Goal: Find specific page/section: Find specific page/section

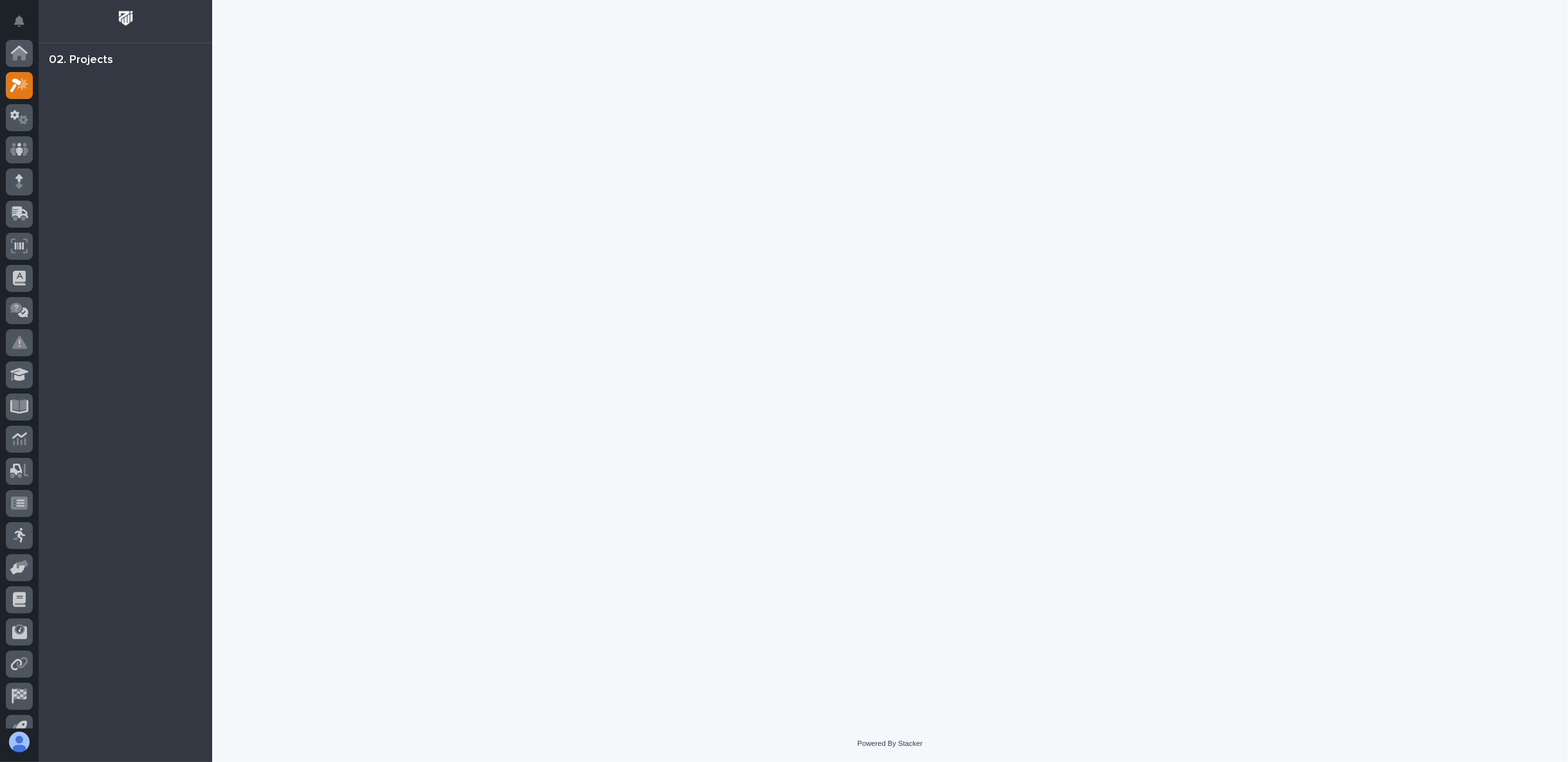
scroll to position [32, 0]
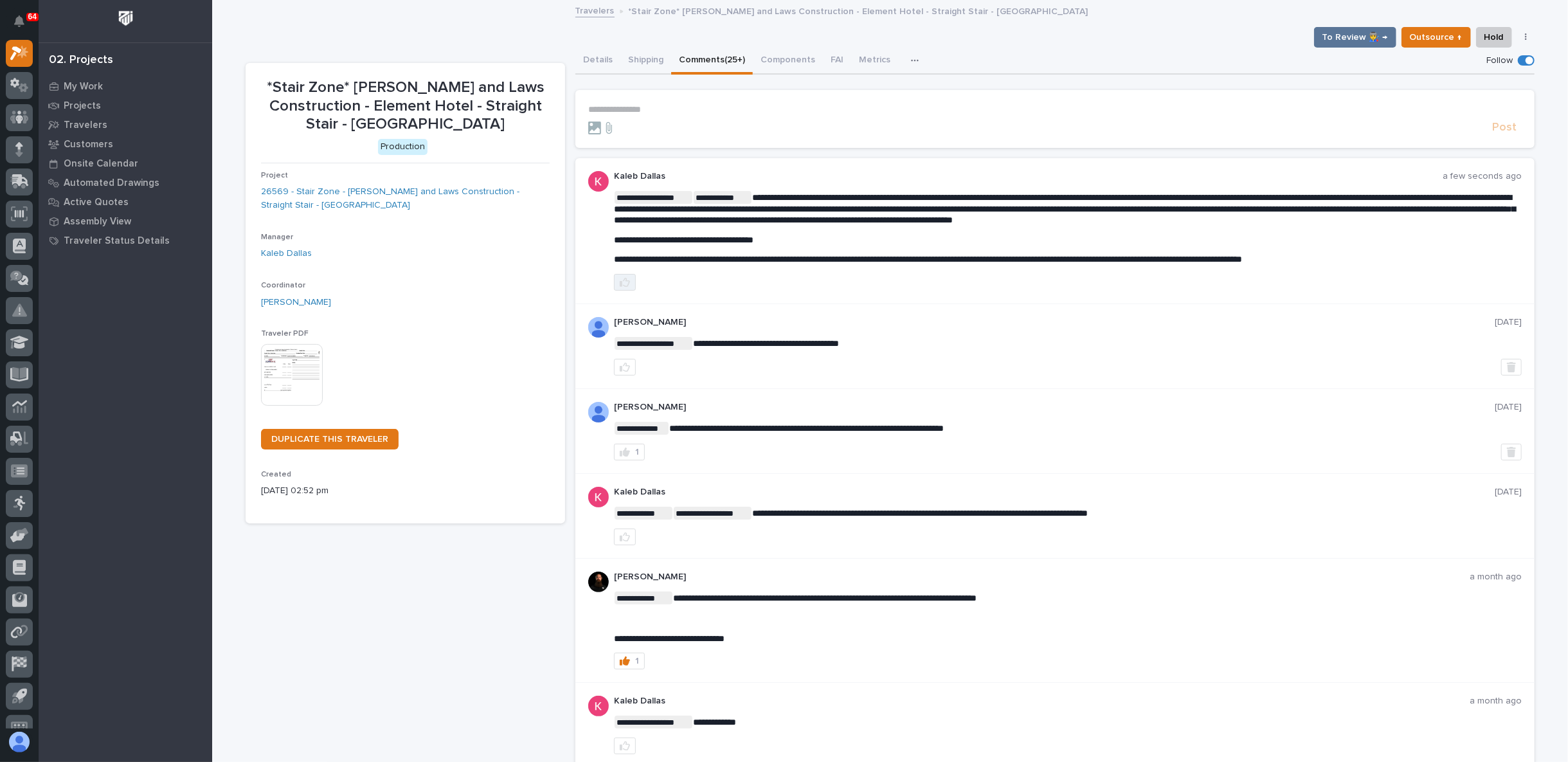
click at [621, 274] on button "button" at bounding box center [624, 282] width 22 height 17
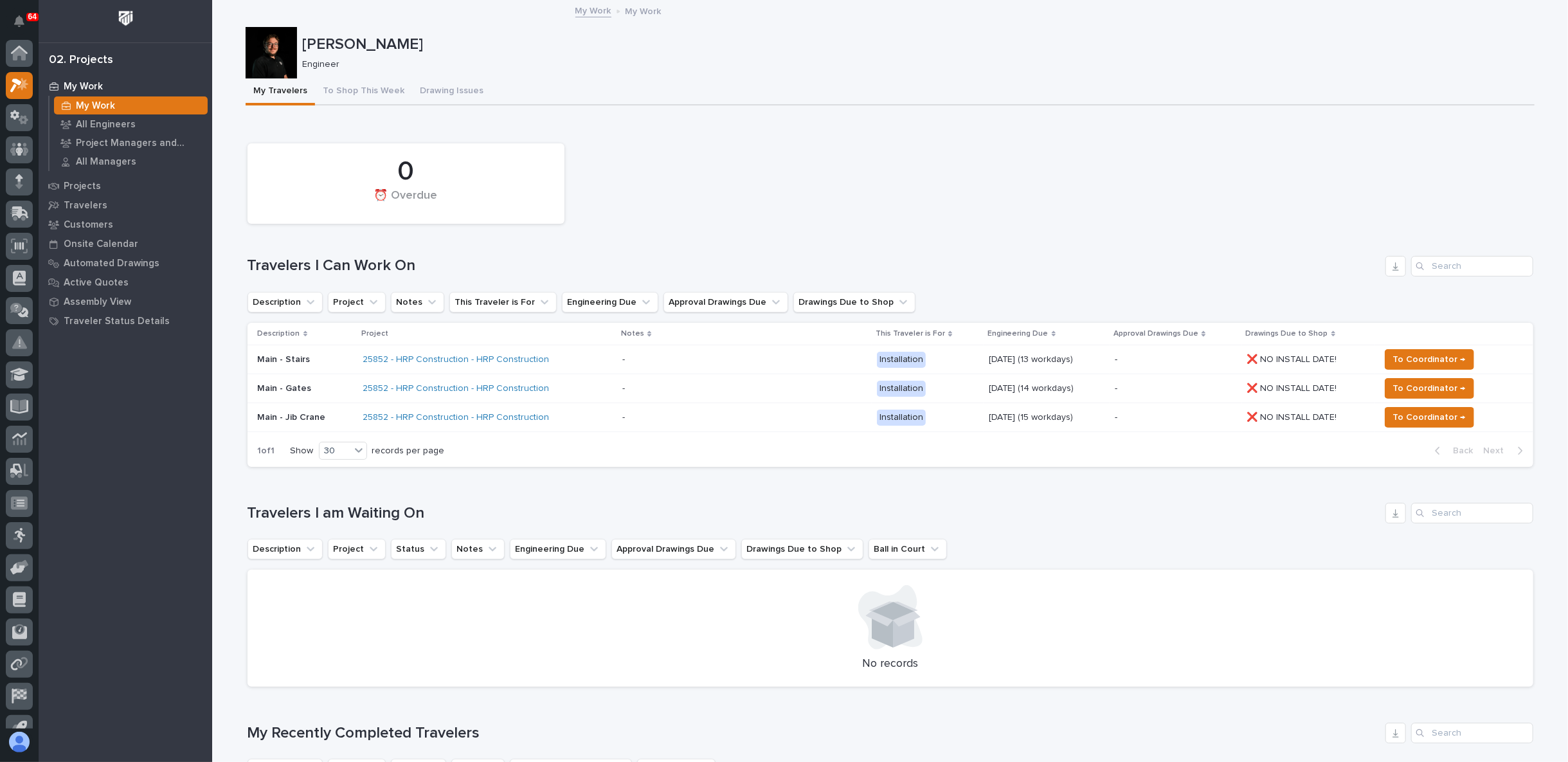
scroll to position [32, 0]
click at [386, 93] on button "To Shop This Week" at bounding box center [363, 91] width 97 height 27
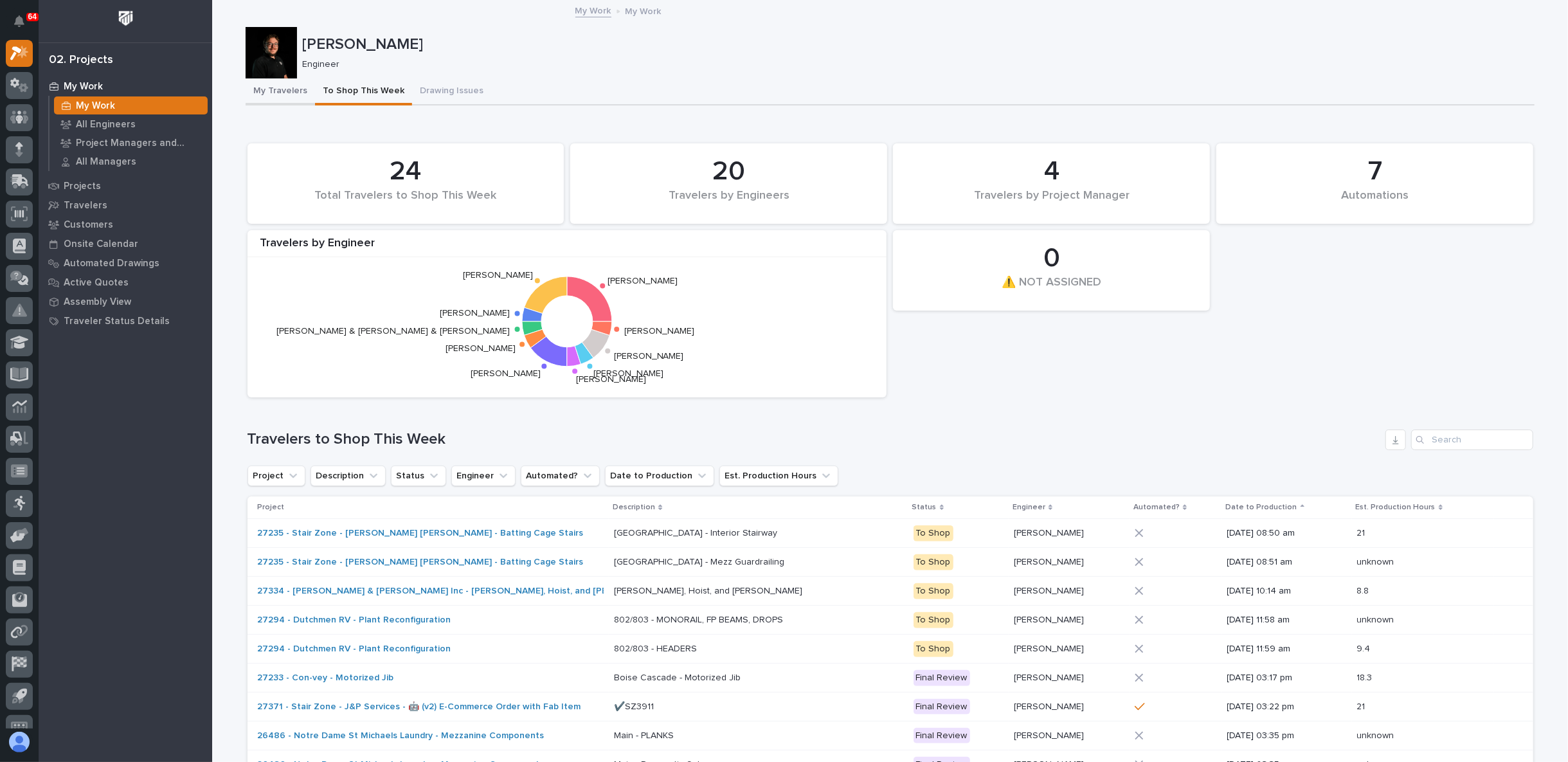
click at [281, 88] on button "My Travelers" at bounding box center [280, 91] width 70 height 27
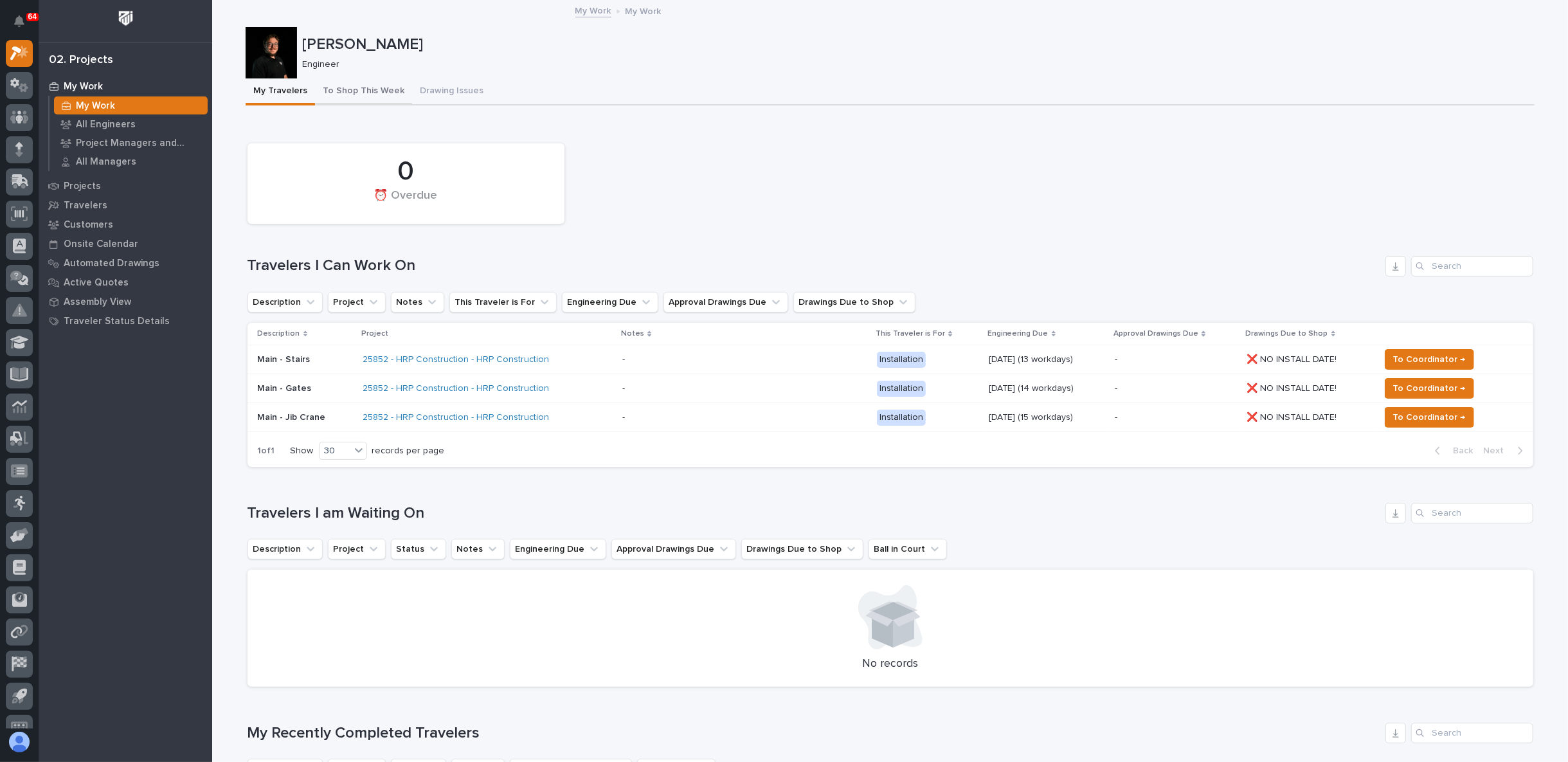
click at [325, 82] on button "To Shop This Week" at bounding box center [363, 91] width 97 height 27
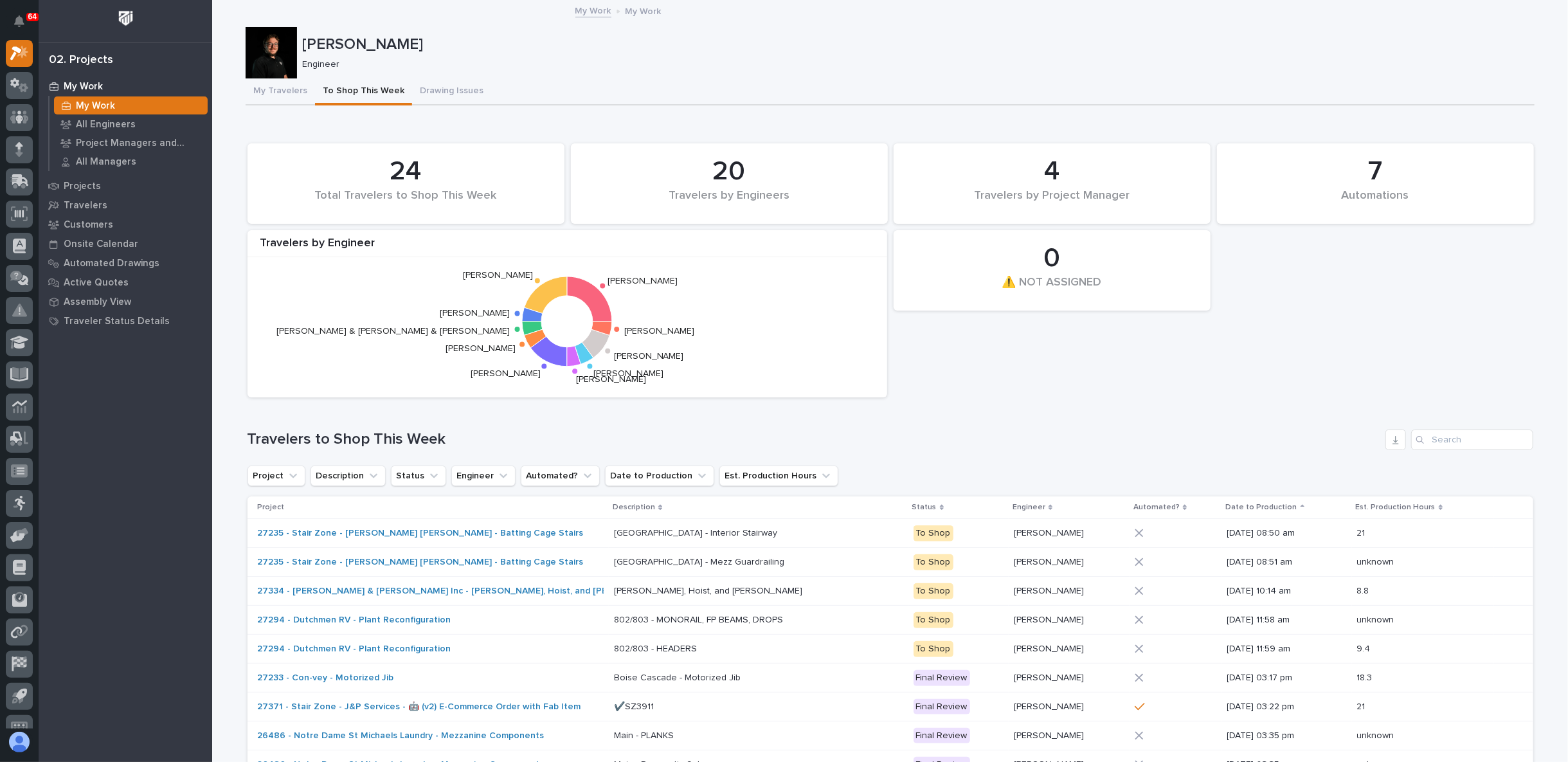
click at [484, 277] on text "Spenser Yoder" at bounding box center [497, 275] width 70 height 9
click at [93, 131] on div "All Engineers" at bounding box center [131, 124] width 153 height 18
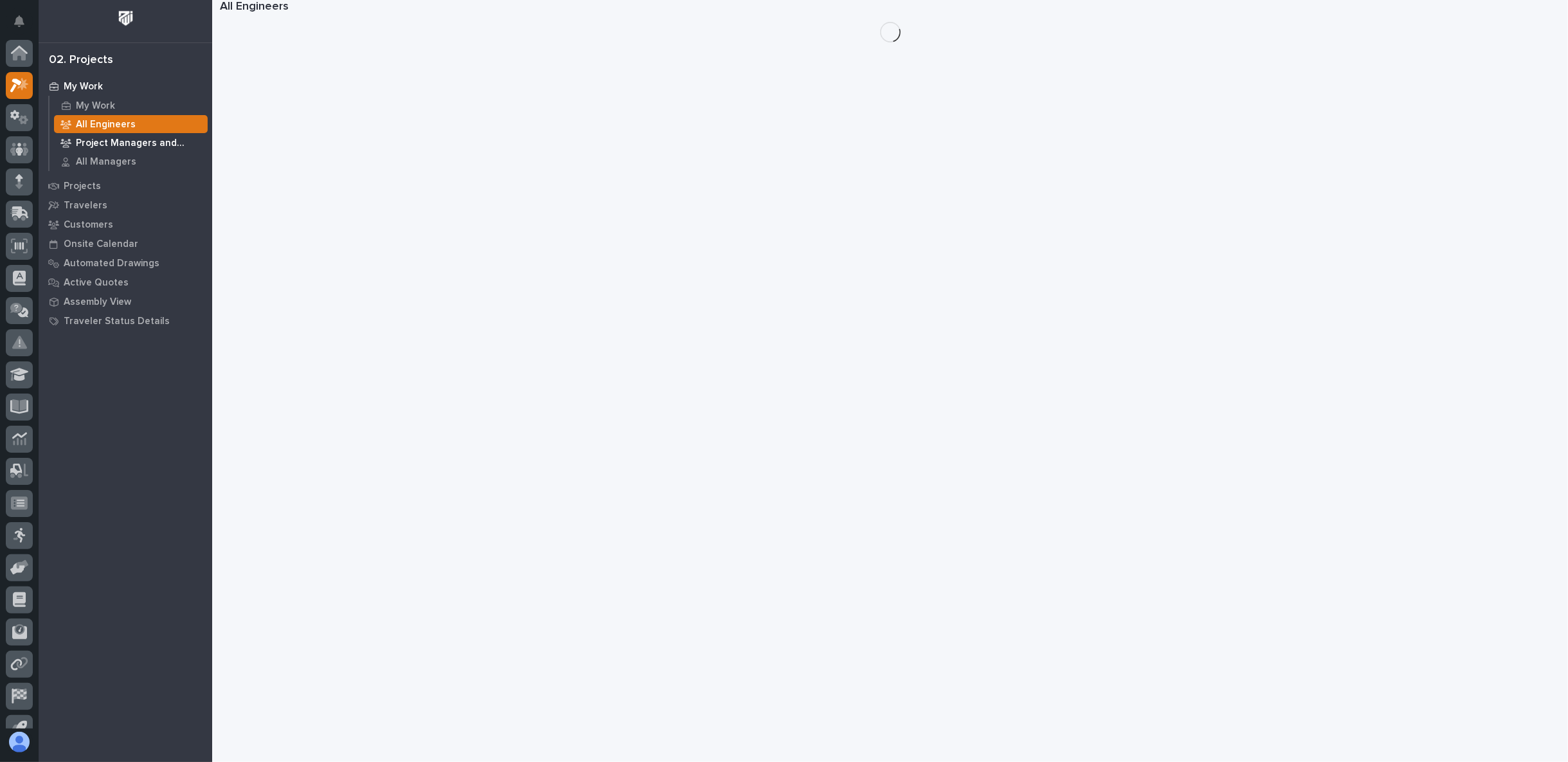
scroll to position [32, 0]
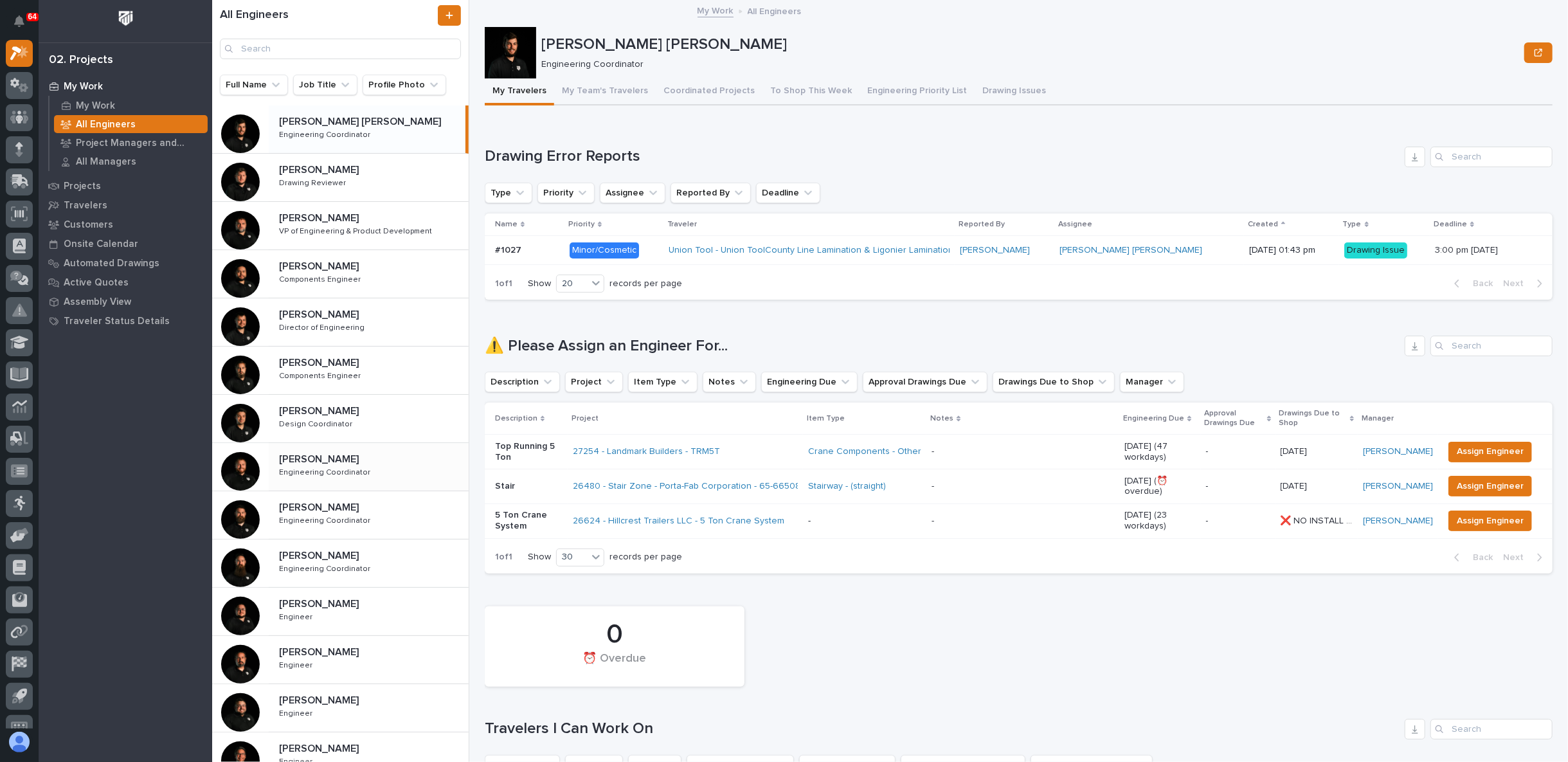
click at [333, 475] on p "Engineering Coordinator" at bounding box center [325, 471] width 93 height 12
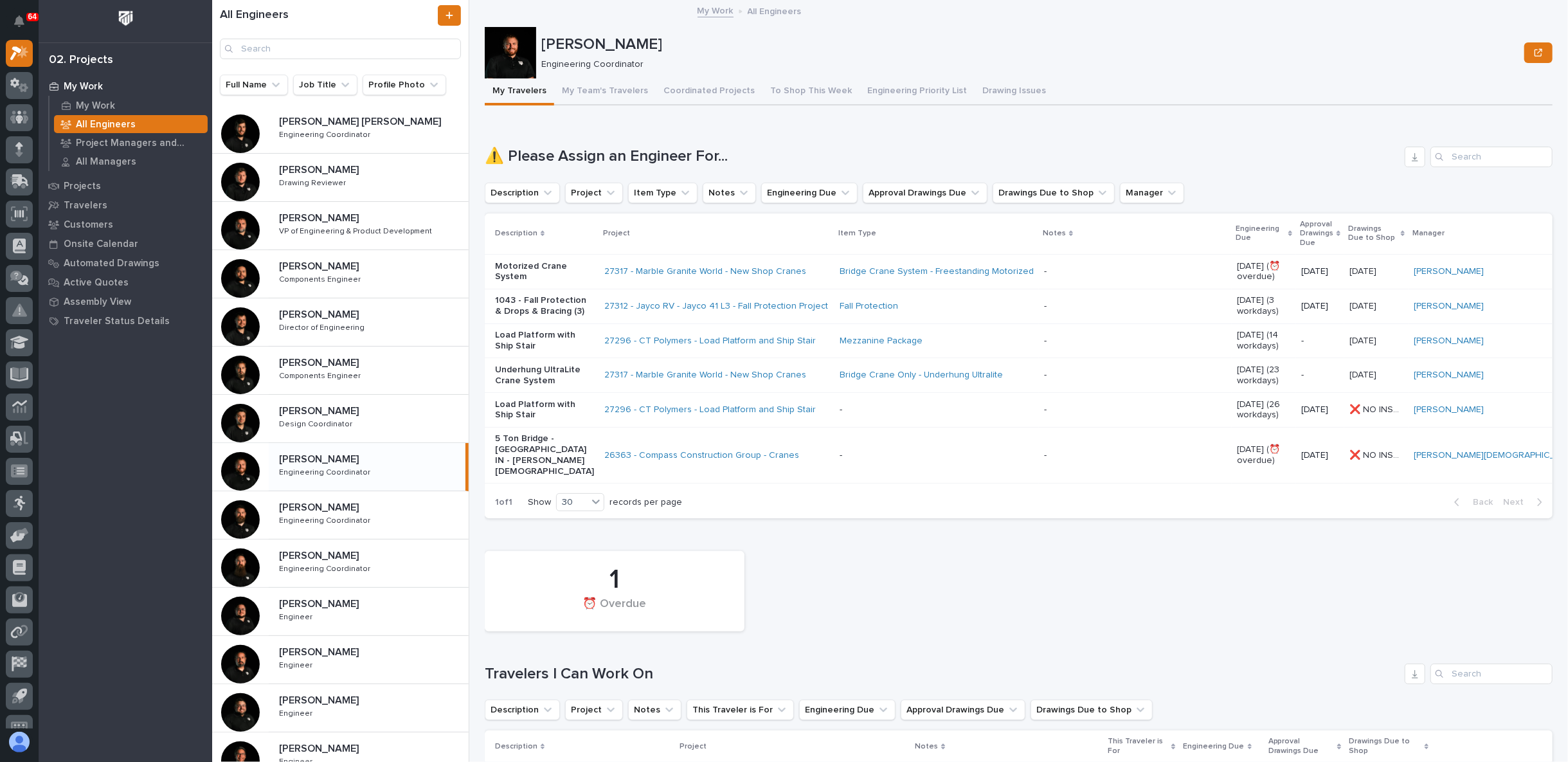
click at [962, 352] on div "Mezzanine Package" at bounding box center [936, 341] width 194 height 22
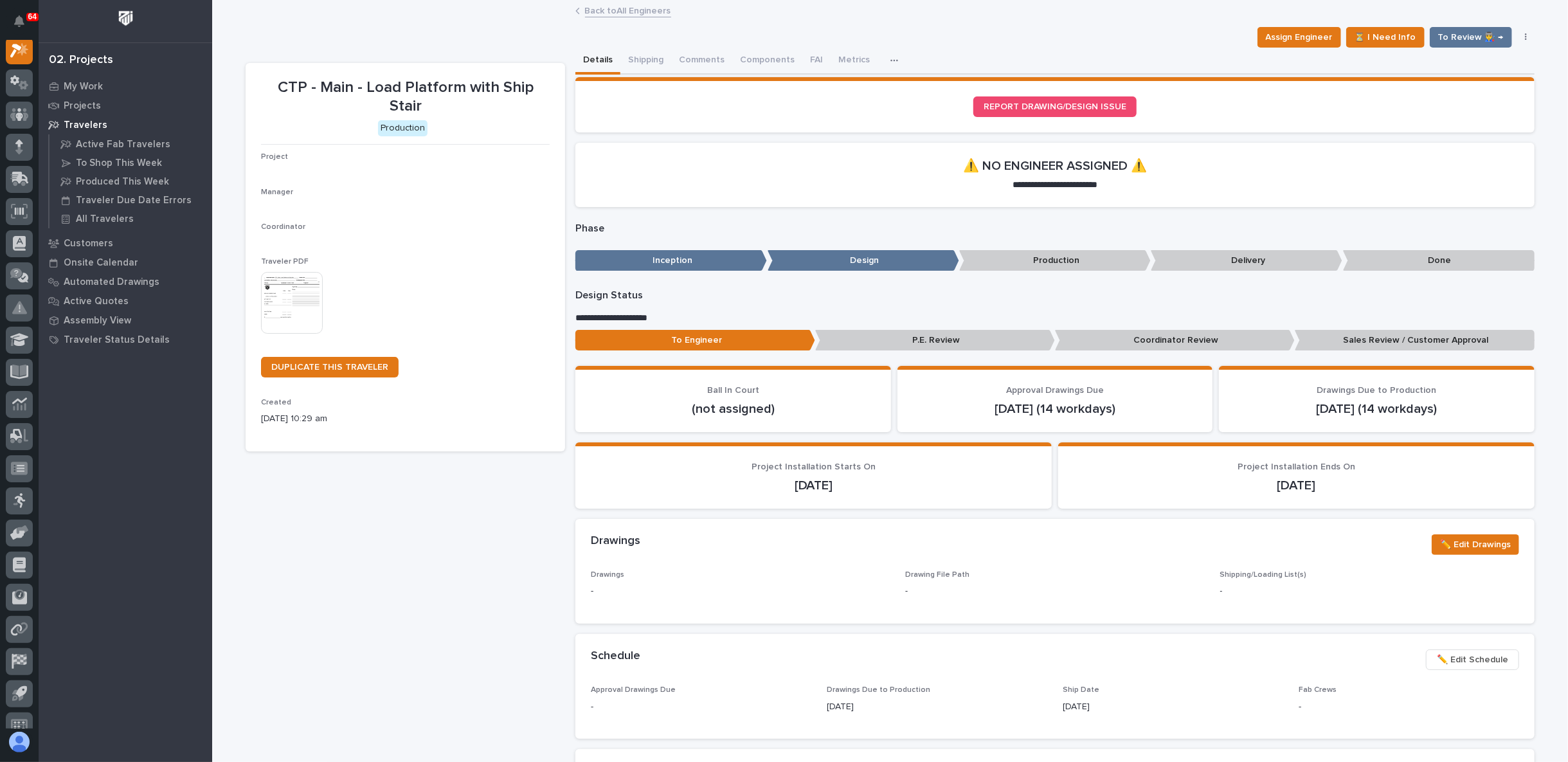
scroll to position [32, 0]
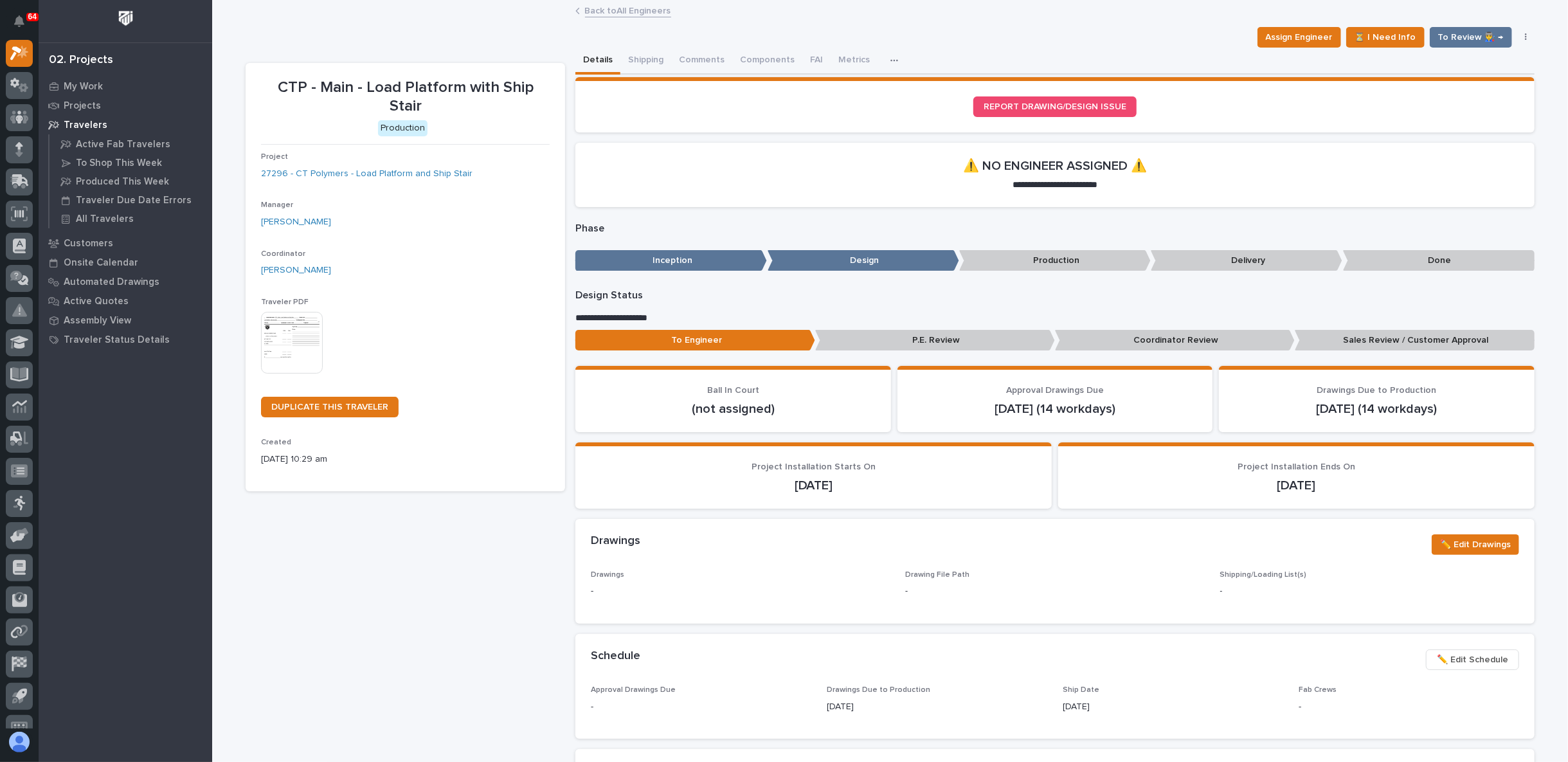
click at [592, 14] on link "Back to All Engineers" at bounding box center [628, 10] width 87 height 15
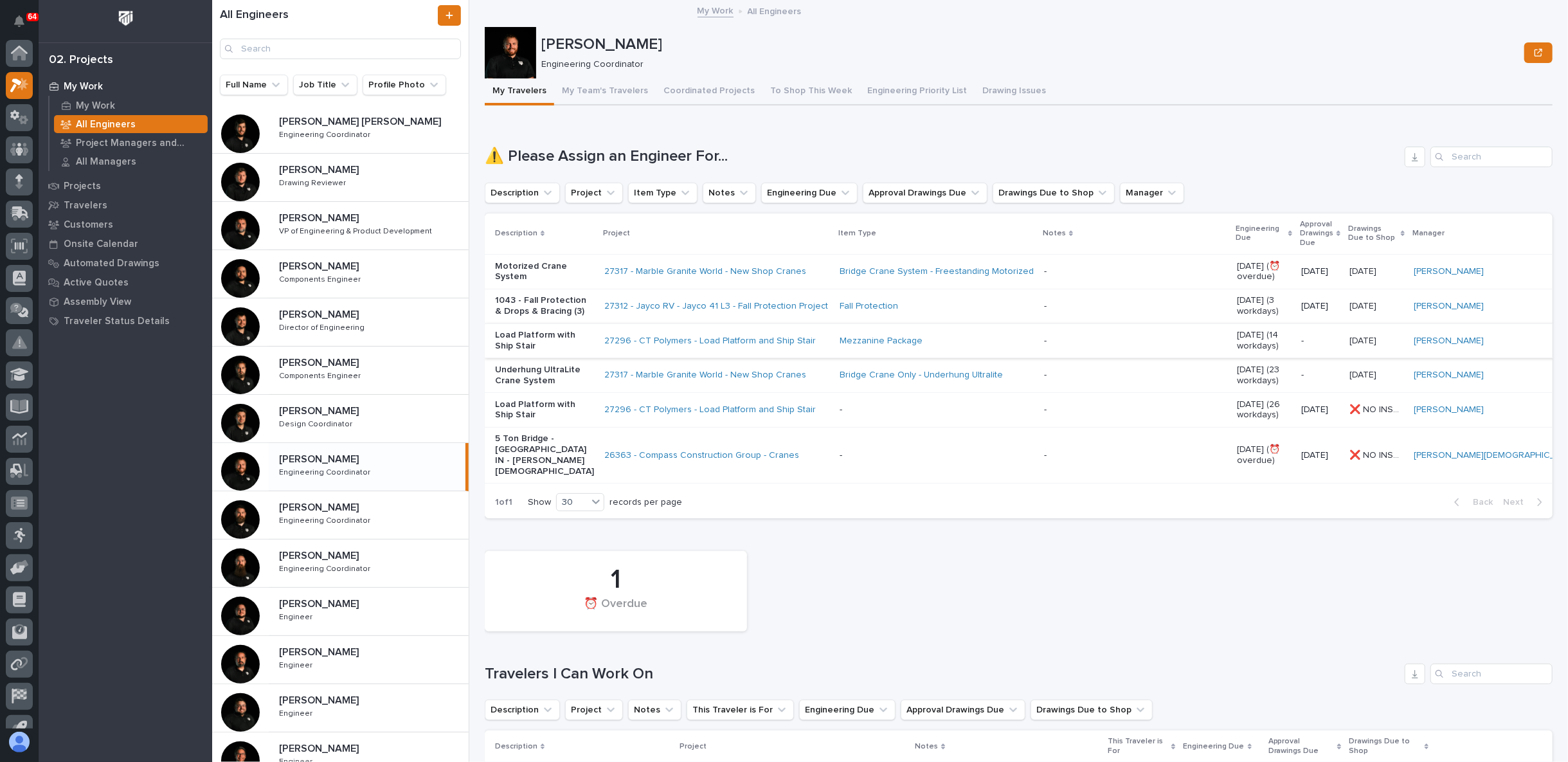
scroll to position [34, 0]
click at [331, 515] on p "Engineering Coordinator" at bounding box center [325, 519] width 93 height 12
